Goal: Information Seeking & Learning: Learn about a topic

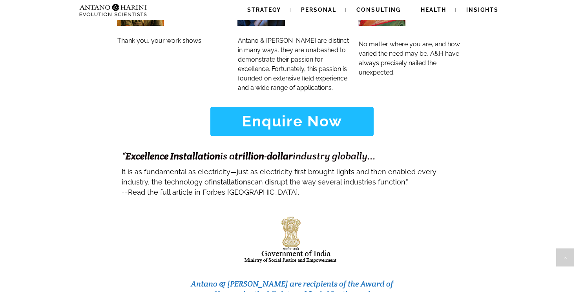
scroll to position [3156, 0]
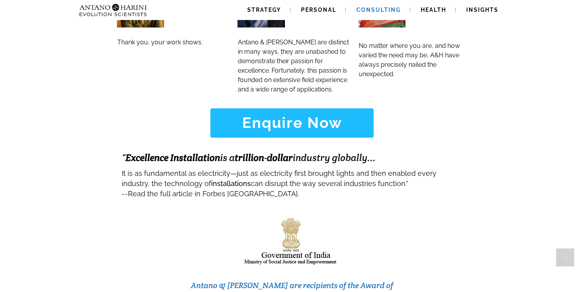
click at [384, 9] on span "Consulting" at bounding box center [378, 10] width 44 height 6
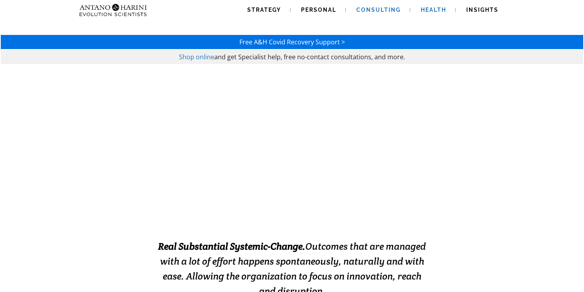
click at [432, 9] on span "Health" at bounding box center [433, 10] width 25 height 6
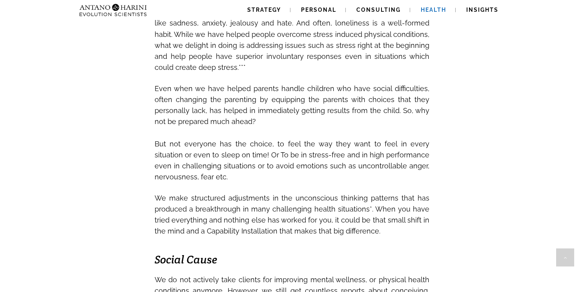
scroll to position [1009, 0]
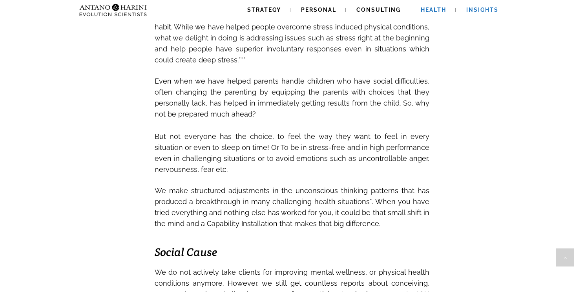
click at [480, 5] on link "Insights" at bounding box center [482, 10] width 51 height 20
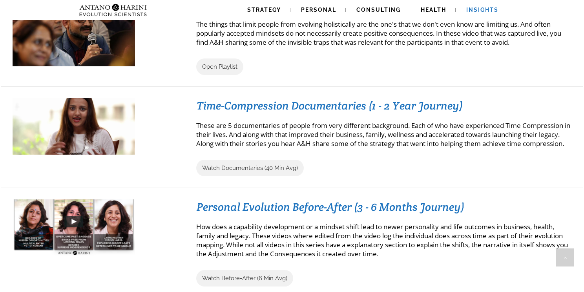
scroll to position [756, 0]
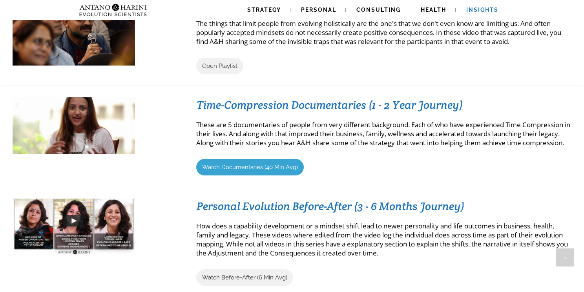
click at [257, 171] on span "Watch Documentaries (40 Min Avg)" at bounding box center [250, 167] width 96 height 7
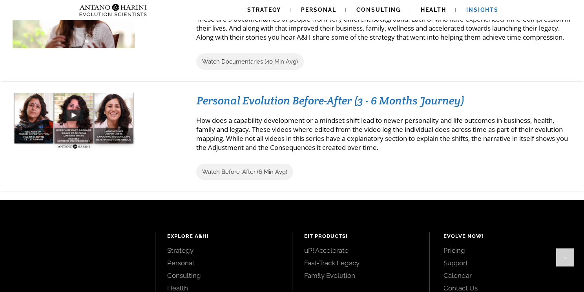
scroll to position [866, 0]
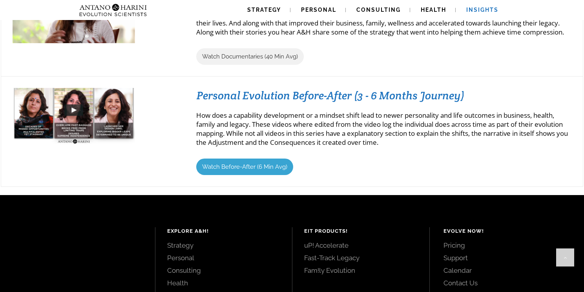
click at [227, 170] on span "Watch Before-After (6 Min Avg)" at bounding box center [244, 166] width 85 height 7
